Goal: Navigation & Orientation: Find specific page/section

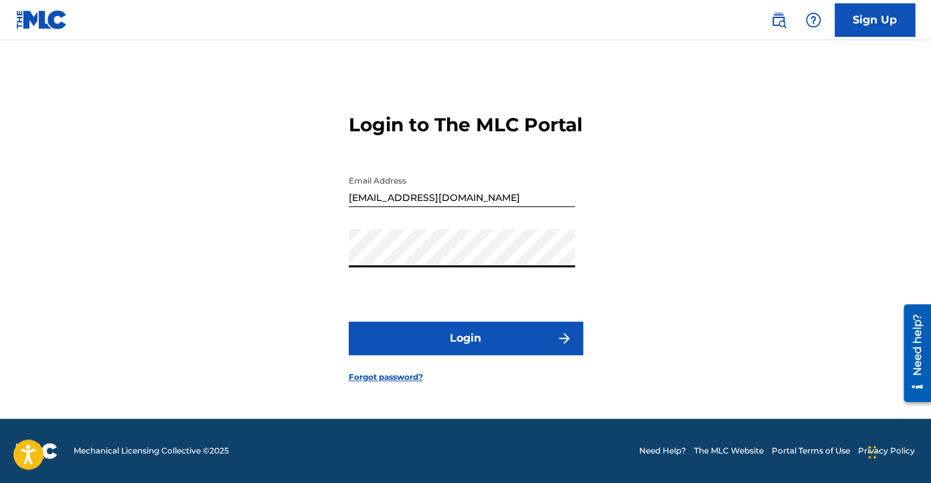
click at [460, 341] on button "Login" at bounding box center [466, 337] width 234 height 33
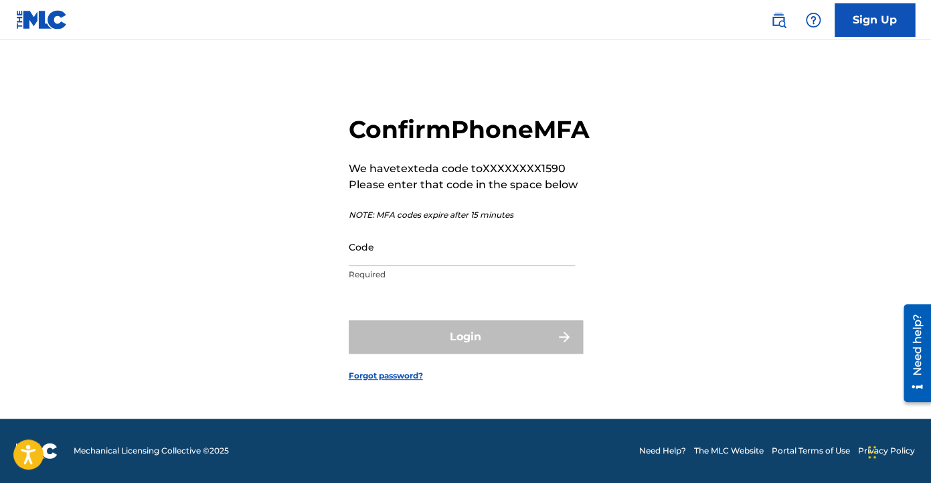
click at [475, 266] on input "Code" at bounding box center [462, 247] width 226 height 38
paste input "875672"
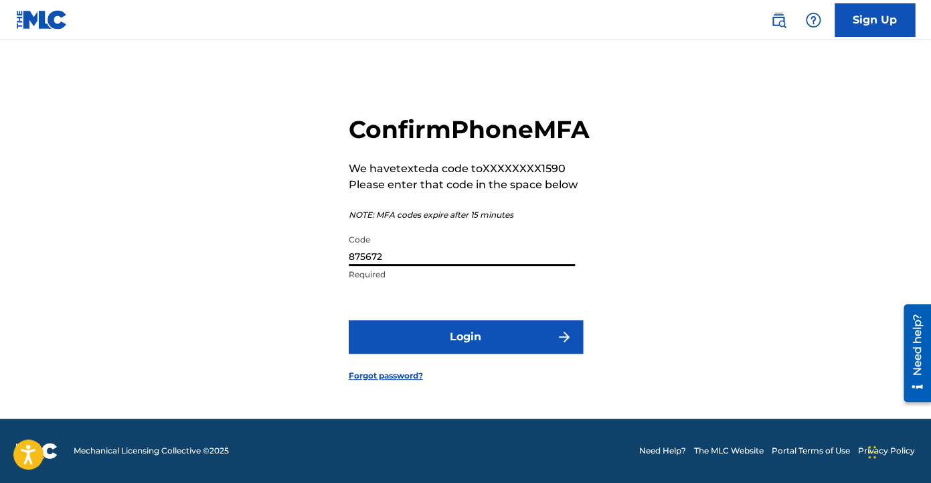
type input "875672"
click at [485, 353] on button "Login" at bounding box center [466, 336] width 234 height 33
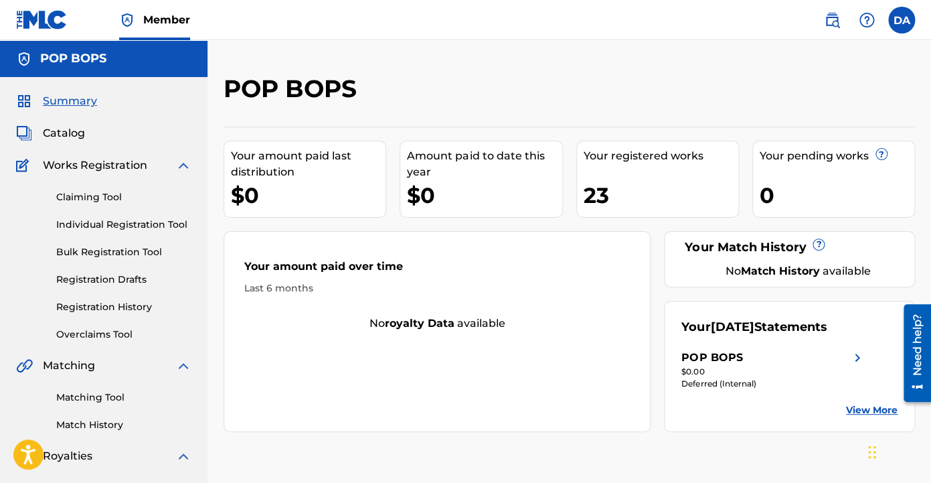
click at [86, 141] on div "Summary Catalog Works Registration Claiming Tool Individual Registration Tool B…" at bounding box center [103, 421] width 207 height 689
click at [78, 134] on span "Catalog" at bounding box center [64, 133] width 42 height 16
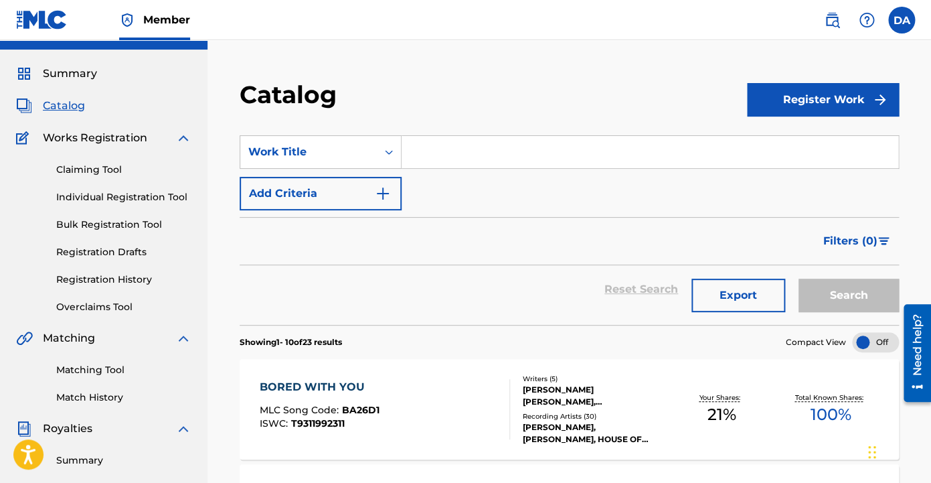
scroll to position [34, 0]
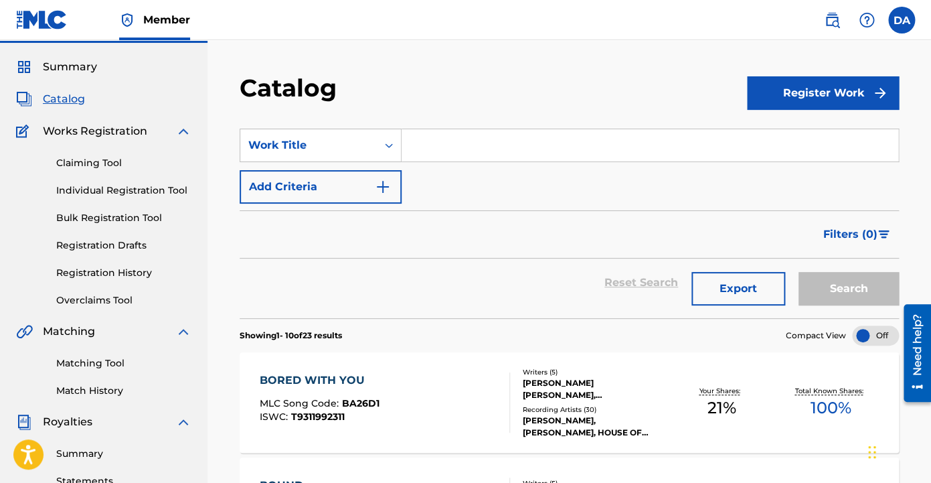
click at [94, 363] on link "Matching Tool" at bounding box center [123, 363] width 135 height 14
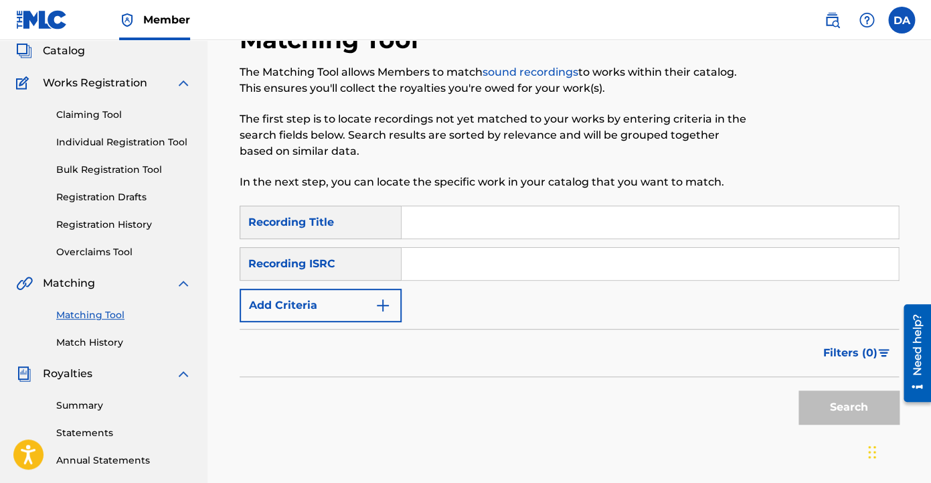
scroll to position [120, 0]
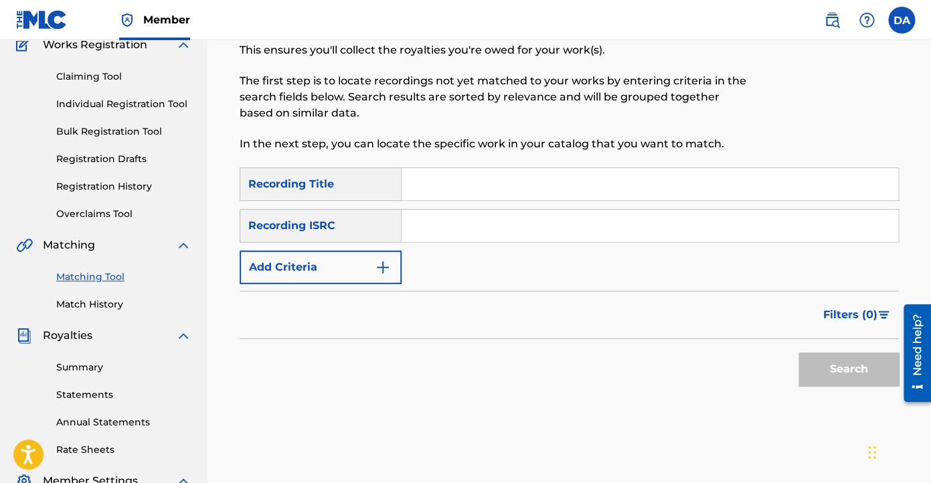
click at [83, 364] on link "Summary" at bounding box center [123, 367] width 135 height 14
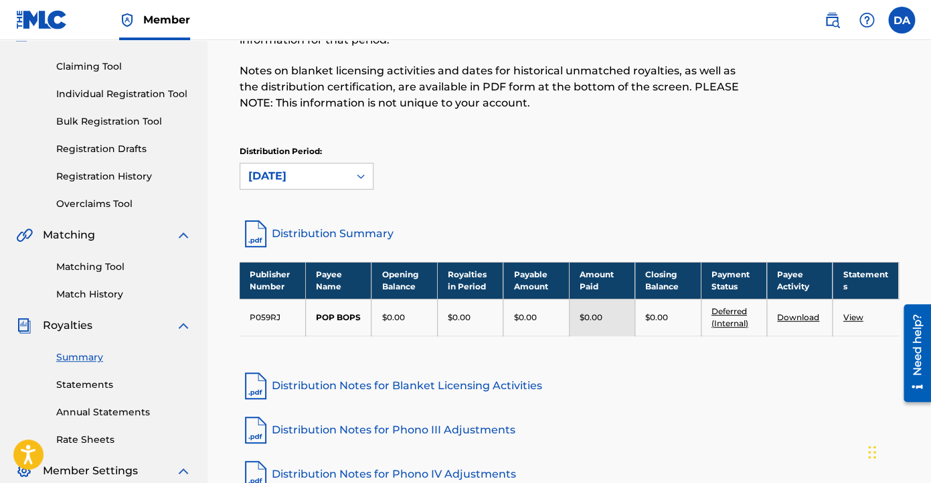
scroll to position [102, 0]
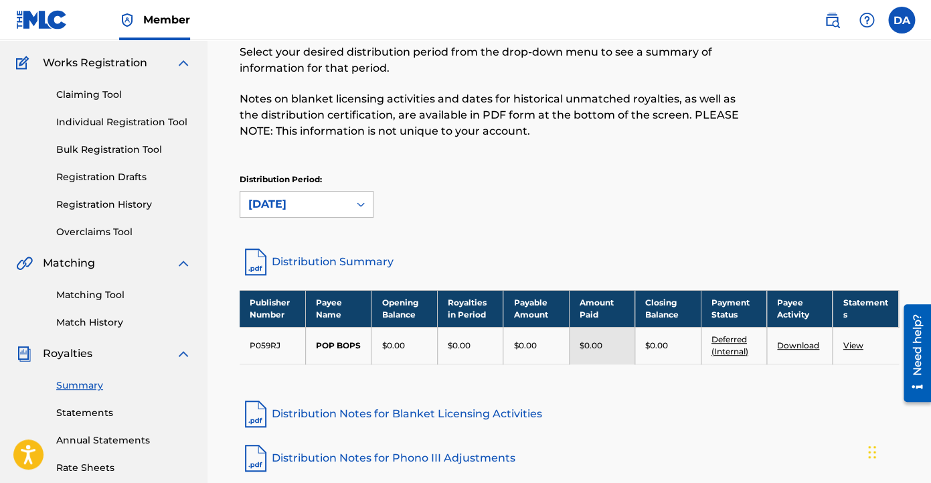
click at [347, 200] on div "[DATE]" at bounding box center [294, 203] width 108 height 25
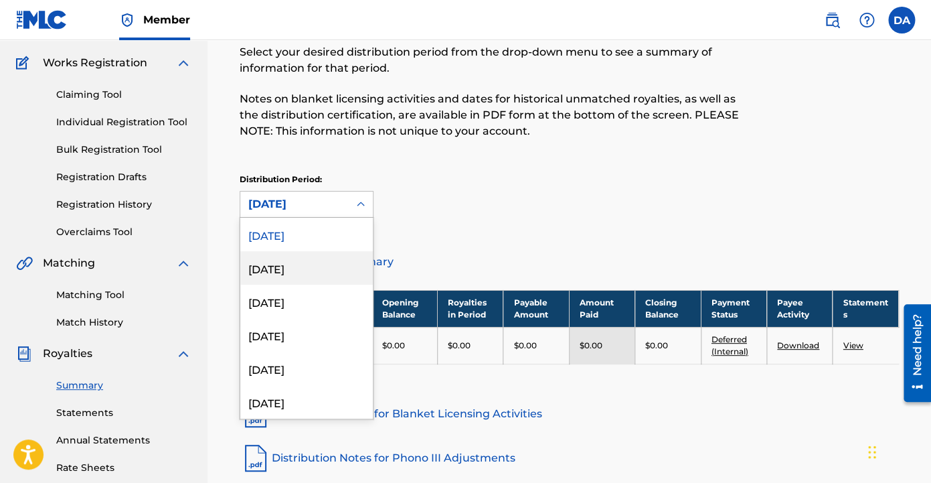
click at [331, 254] on div "[DATE]" at bounding box center [306, 267] width 133 height 33
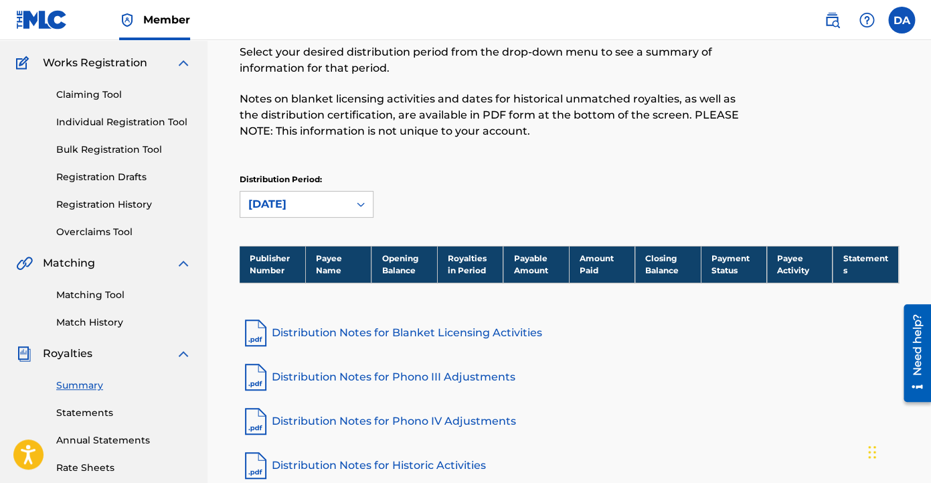
click at [345, 208] on div "[DATE]" at bounding box center [294, 203] width 108 height 25
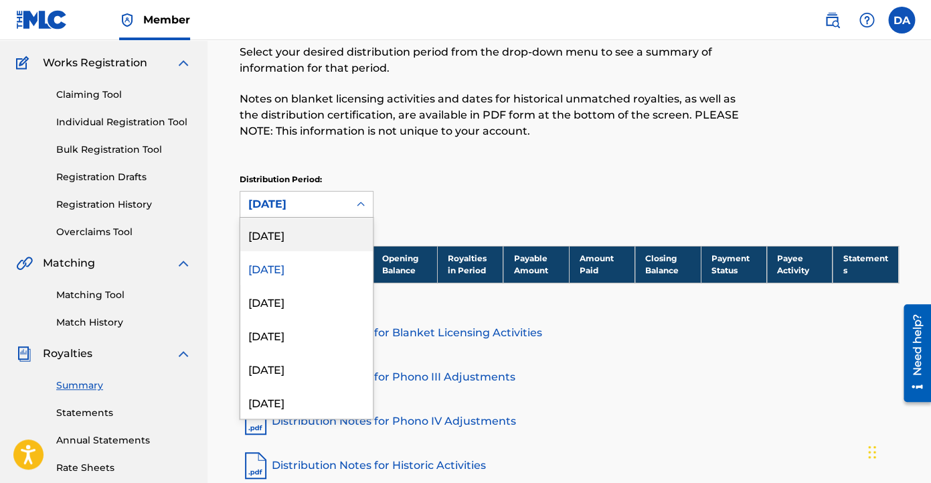
click at [334, 229] on div "[DATE]" at bounding box center [306, 234] width 133 height 33
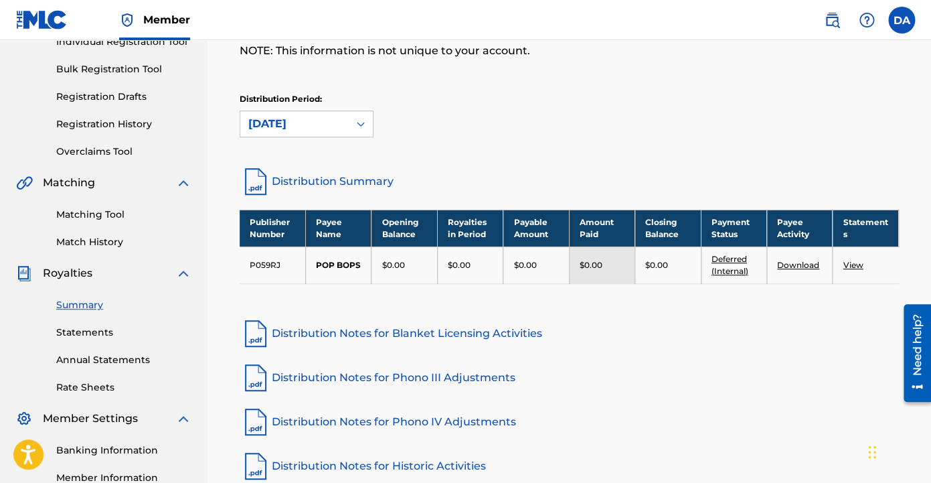
scroll to position [199, 0]
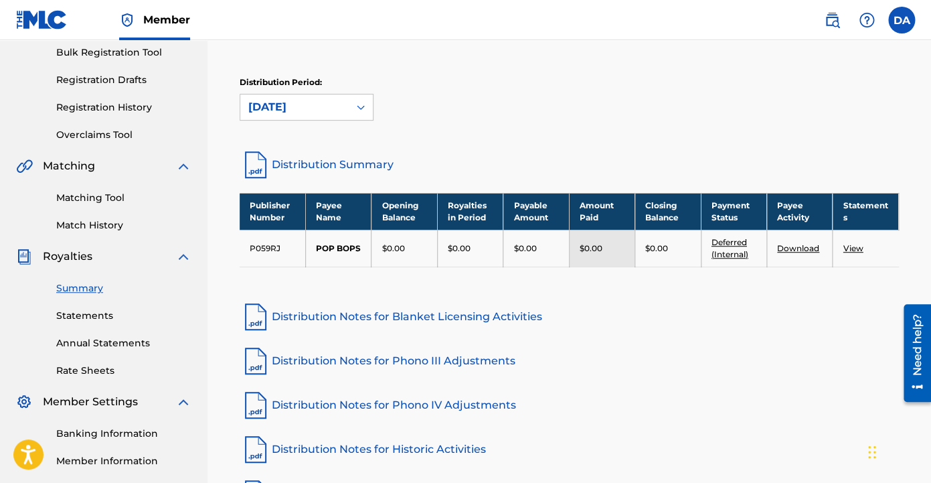
click at [95, 317] on link "Statements" at bounding box center [123, 316] width 135 height 14
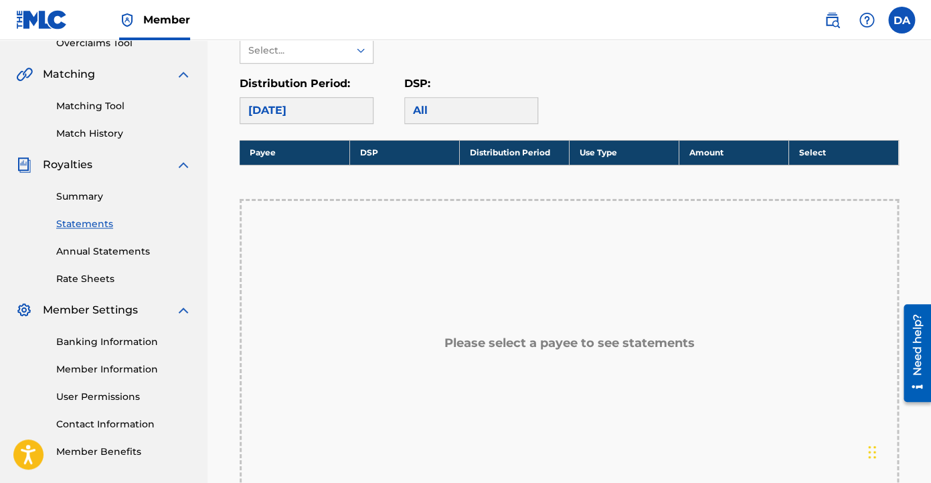
scroll to position [218, 0]
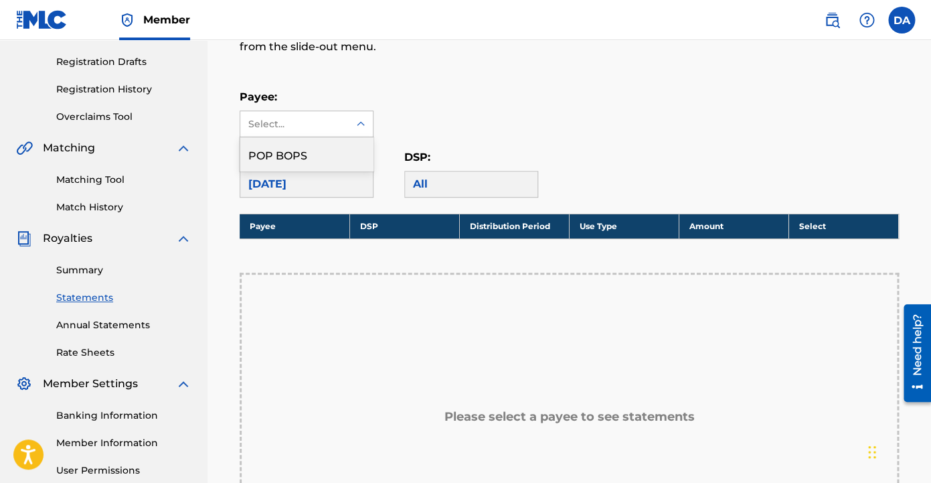
click at [329, 119] on div "Select..." at bounding box center [293, 124] width 91 height 14
click at [327, 153] on div "POP BOPS" at bounding box center [306, 153] width 133 height 33
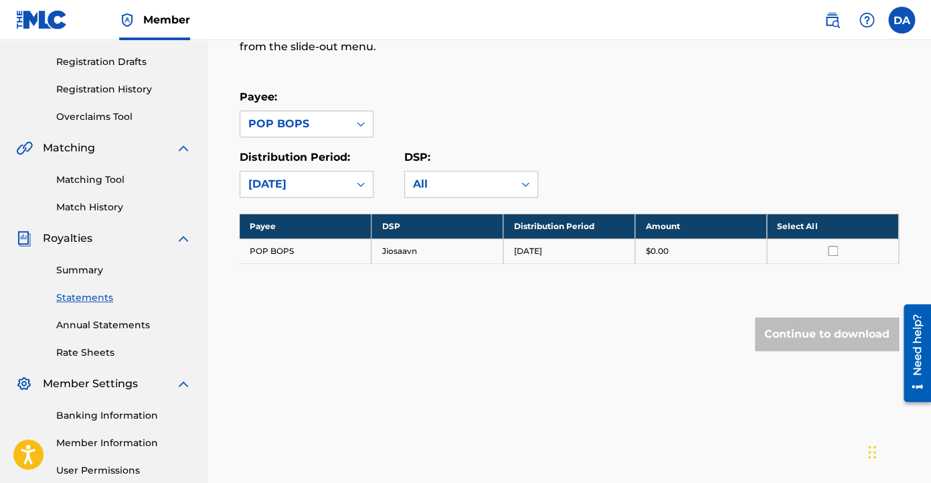
click at [131, 319] on link "Annual Statements" at bounding box center [123, 325] width 135 height 14
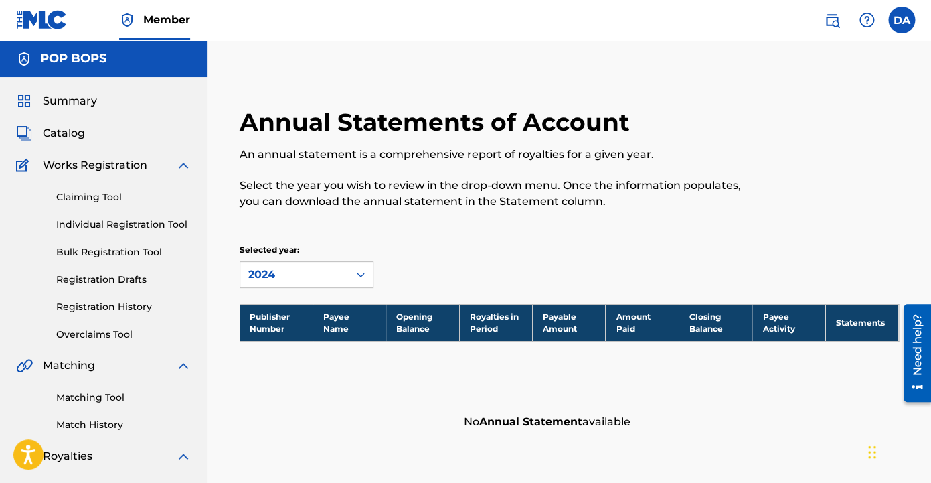
click at [74, 110] on div "Summary Catalog Works Registration Claiming Tool Individual Registration Tool B…" at bounding box center [103, 421] width 207 height 689
click at [74, 102] on span "Summary" at bounding box center [70, 101] width 54 height 16
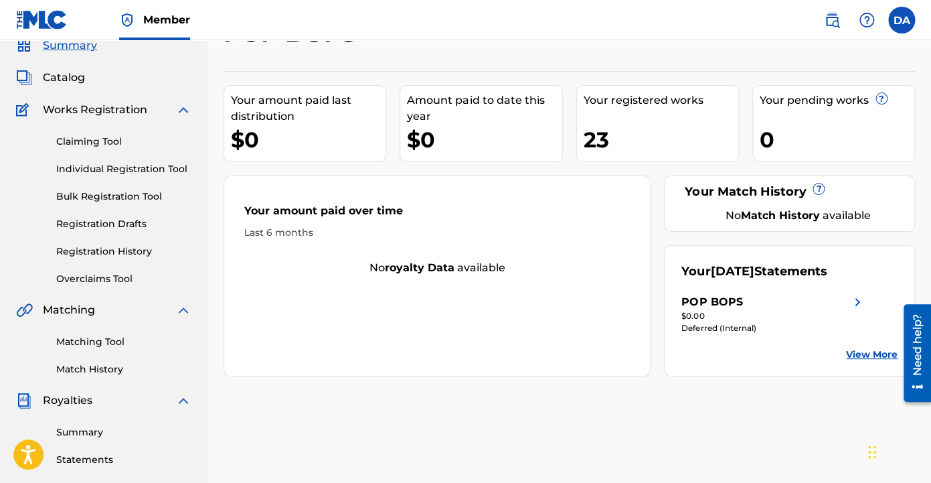
scroll to position [58, 0]
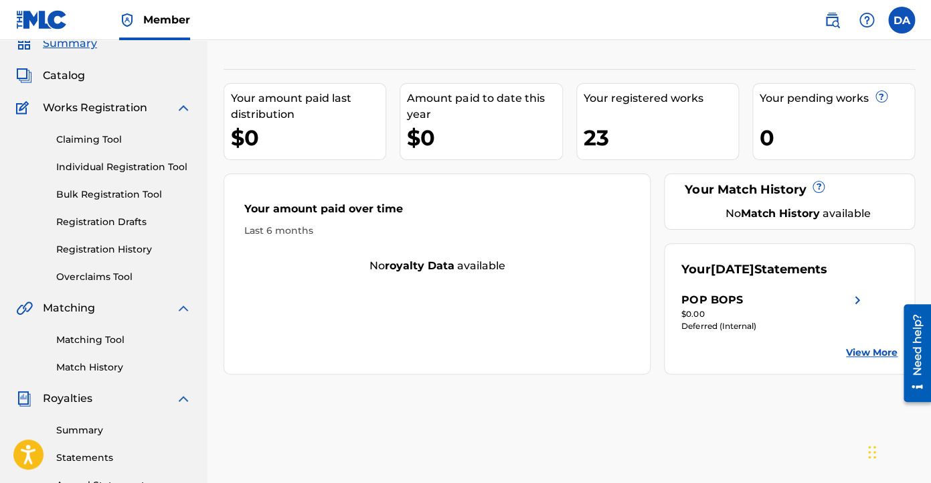
click at [91, 80] on div "Catalog" at bounding box center [103, 76] width 175 height 16
click at [80, 76] on span "Catalog" at bounding box center [64, 76] width 42 height 16
